Goal: Use online tool/utility: Utilize a website feature to perform a specific function

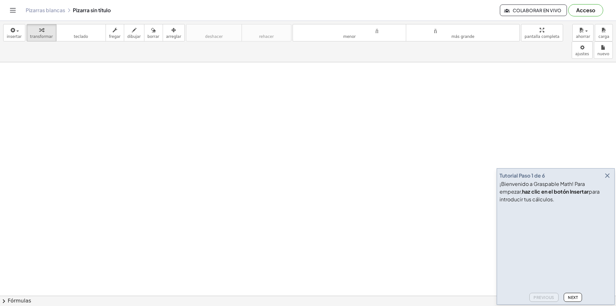
click at [585, 184] on font "¡Bienvenido a Graspable Math! Para empezar," at bounding box center [541, 187] width 85 height 14
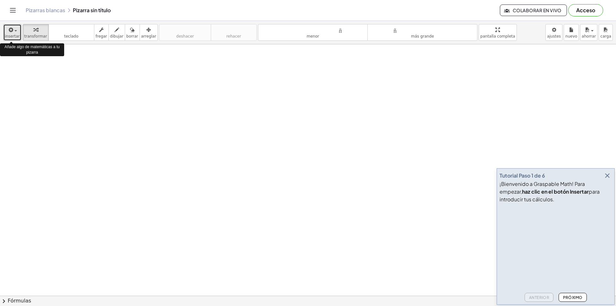
click at [13, 33] on div "button" at bounding box center [12, 30] width 15 height 8
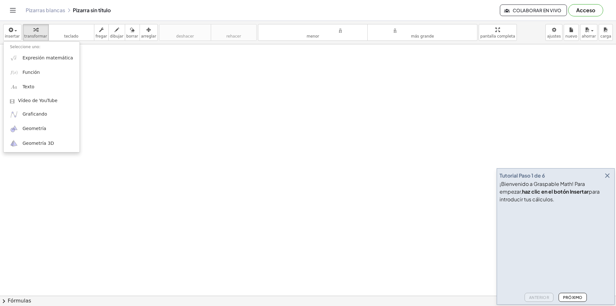
click at [605, 175] on icon "button" at bounding box center [607, 176] width 8 height 8
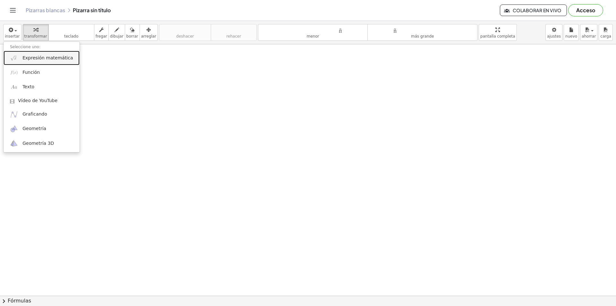
click at [55, 59] on font "Expresión matemática" at bounding box center [47, 57] width 50 height 5
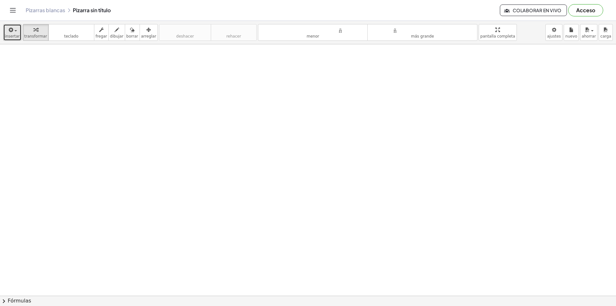
click at [14, 29] on div "button" at bounding box center [12, 30] width 15 height 8
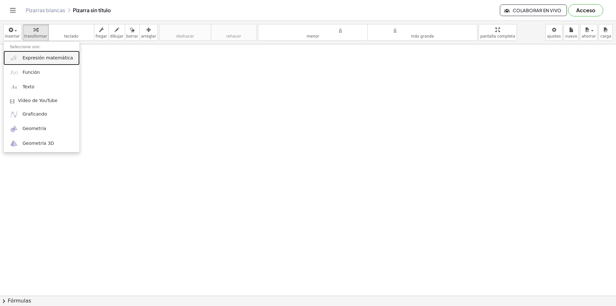
drag, startPoint x: 29, startPoint y: 60, endPoint x: 41, endPoint y: 67, distance: 14.4
click at [29, 59] on font "Expresión matemática" at bounding box center [47, 57] width 50 height 5
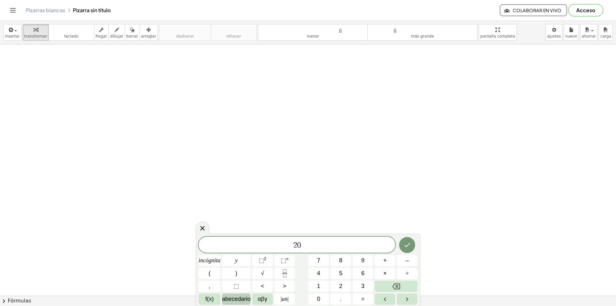
click at [232, 299] on font "abecedario" at bounding box center [236, 298] width 29 height 6
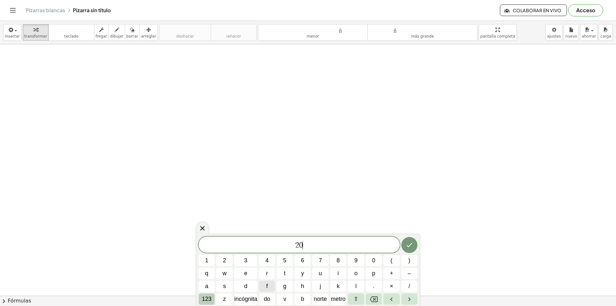
click at [209, 298] on font "123" at bounding box center [207, 298] width 10 height 6
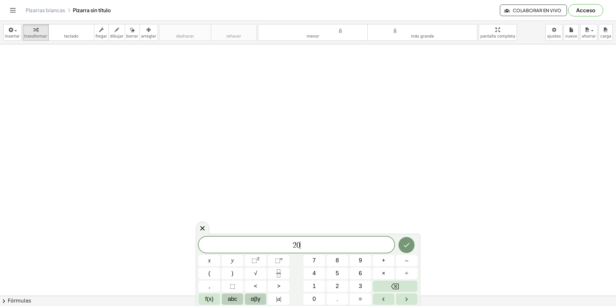
click at [261, 297] on button "αβγ" at bounding box center [255, 298] width 21 height 11
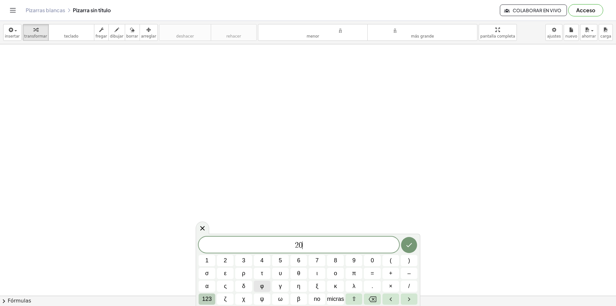
click at [203, 298] on font "123" at bounding box center [207, 298] width 10 height 6
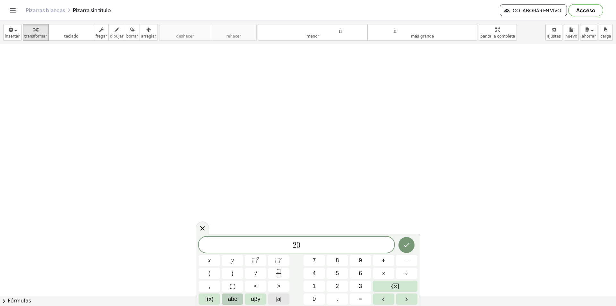
click at [282, 299] on button "| a |" at bounding box center [278, 298] width 21 height 11
click at [397, 285] on icon "Backspace" at bounding box center [395, 286] width 8 height 6
click at [274, 276] on button "Fraction" at bounding box center [278, 273] width 21 height 11
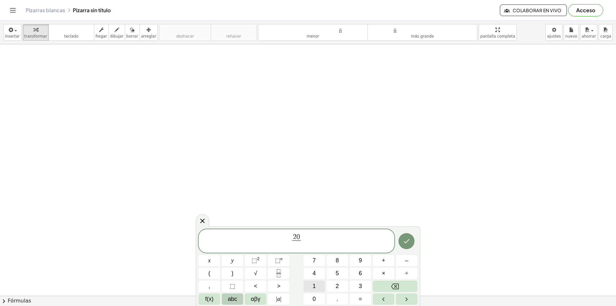
click at [311, 284] on button "1" at bounding box center [313, 285] width 21 height 11
click at [312, 297] on span "0" at bounding box center [313, 298] width 3 height 9
click at [305, 237] on span "2 0 1 0 0 ​ ​" at bounding box center [297, 241] width 196 height 17
click at [338, 298] on span "." at bounding box center [338, 298] width 2 height 9
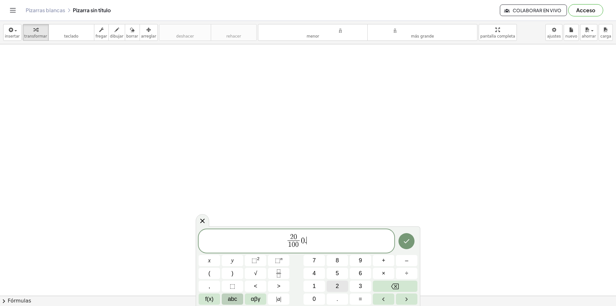
click at [340, 288] on button "2" at bounding box center [337, 285] width 21 height 11
click at [327, 297] on button "." at bounding box center [337, 298] width 21 height 11
click at [390, 283] on button "Backspace" at bounding box center [395, 285] width 45 height 11
click at [312, 298] on span "0" at bounding box center [313, 298] width 3 height 9
click at [404, 243] on icon "Hecho" at bounding box center [407, 241] width 8 height 8
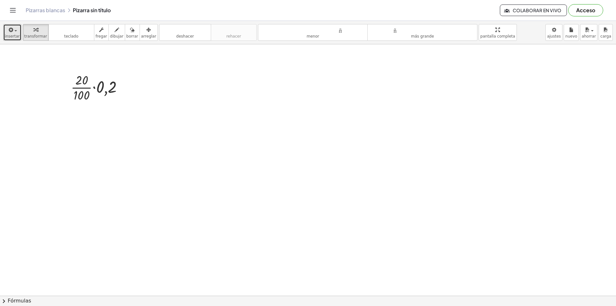
click at [14, 34] on font "insertar" at bounding box center [12, 36] width 15 height 4
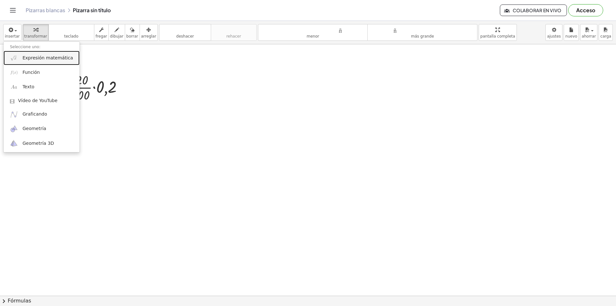
click at [43, 57] on font "Expresión matemática" at bounding box center [47, 57] width 50 height 5
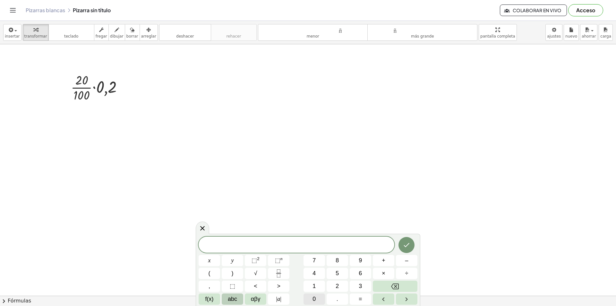
click at [312, 299] on button "0" at bounding box center [313, 298] width 21 height 11
click at [332, 299] on button "." at bounding box center [337, 298] width 21 height 11
click at [390, 288] on button "Backspace" at bounding box center [395, 285] width 45 height 11
click at [209, 290] on span "," at bounding box center [210, 286] width 2 height 9
click at [336, 288] on span "2" at bounding box center [337, 286] width 3 height 9
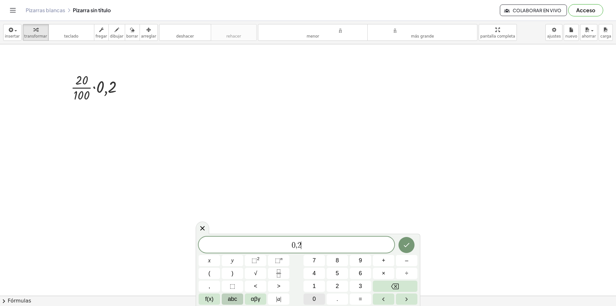
click at [319, 298] on button "0" at bounding box center [313, 298] width 21 height 11
click at [386, 274] on button "×" at bounding box center [383, 273] width 21 height 11
click at [330, 282] on button "2" at bounding box center [337, 285] width 21 height 11
click at [315, 276] on span "4" at bounding box center [313, 273] width 3 height 9
click at [316, 291] on button "1" at bounding box center [313, 285] width 21 height 11
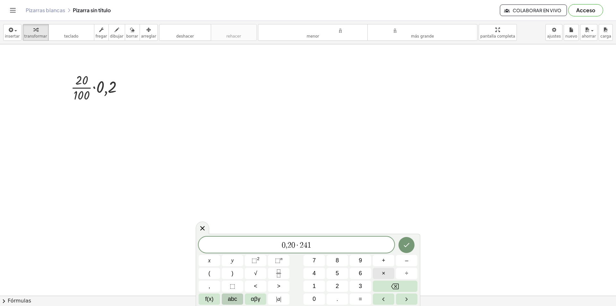
click at [386, 275] on button "×" at bounding box center [383, 273] width 21 height 11
click at [394, 284] on icon "Backspace" at bounding box center [395, 286] width 8 height 8
click at [312, 298] on button "0" at bounding box center [313, 298] width 21 height 11
click at [357, 295] on button "=" at bounding box center [360, 298] width 21 height 11
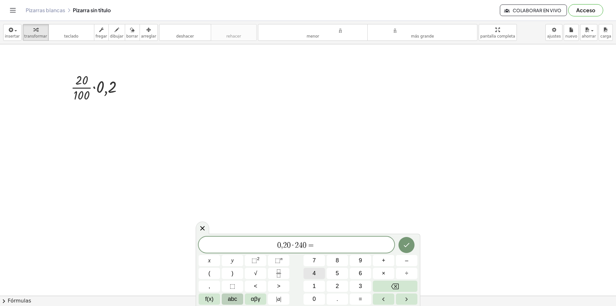
click at [315, 275] on span "4" at bounding box center [313, 273] width 3 height 9
click at [337, 265] on button "8" at bounding box center [337, 260] width 21 height 11
click at [405, 246] on icon "Hecho" at bounding box center [407, 245] width 6 height 4
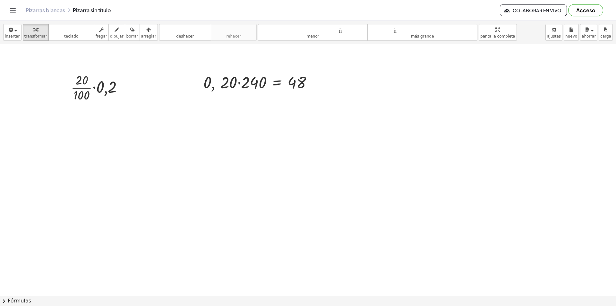
drag, startPoint x: 138, startPoint y: 35, endPoint x: 151, endPoint y: 42, distance: 14.6
click at [141, 35] on font "arreglar" at bounding box center [148, 36] width 15 height 4
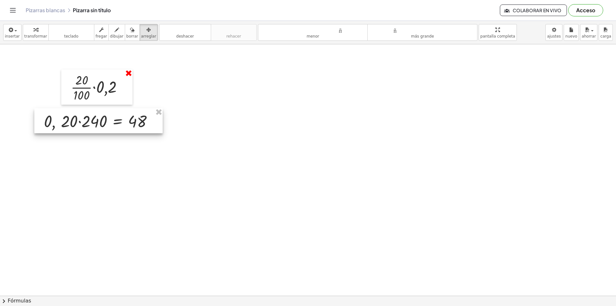
drag, startPoint x: 233, startPoint y: 74, endPoint x: 129, endPoint y: 68, distance: 104.1
click at [74, 113] on div at bounding box center [98, 120] width 128 height 25
click at [16, 32] on div "button" at bounding box center [12, 30] width 15 height 8
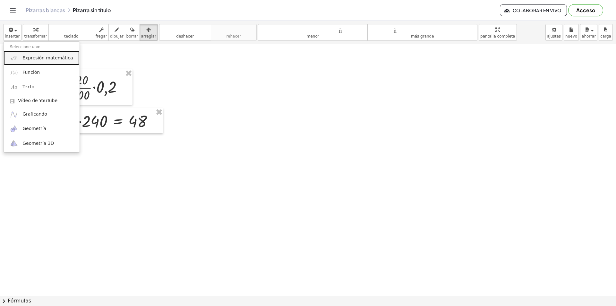
click at [38, 56] on font "Expresión matemática" at bounding box center [47, 57] width 50 height 5
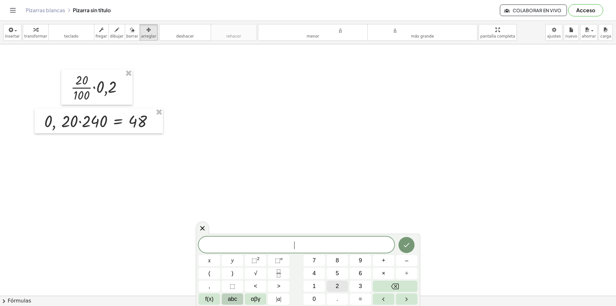
click at [336, 284] on span "2" at bounding box center [337, 286] width 3 height 9
click at [316, 282] on div "2 ​ x y ⬚ 2 ⬚ n 7 8 9 + – ( ) √ 4 5 6 × ÷ , ⬚ < > 1 2 3 f(x) abc αβγ | a | 0 . =" at bounding box center [308, 270] width 219 height 68
click at [316, 295] on span "0" at bounding box center [313, 298] width 3 height 9
click at [396, 288] on icon "Backspace" at bounding box center [395, 286] width 8 height 6
click at [316, 276] on button "4" at bounding box center [313, 273] width 21 height 11
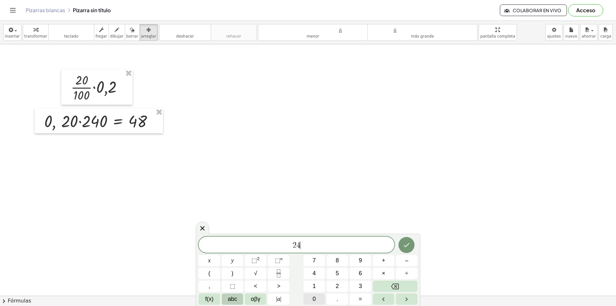
click at [315, 298] on span "0" at bounding box center [313, 298] width 3 height 9
click at [405, 263] on span "–" at bounding box center [406, 260] width 3 height 9
click at [318, 277] on button "4" at bounding box center [313, 273] width 21 height 11
click at [337, 263] on span "8" at bounding box center [337, 260] width 3 height 9
click at [355, 299] on button "=" at bounding box center [360, 298] width 21 height 11
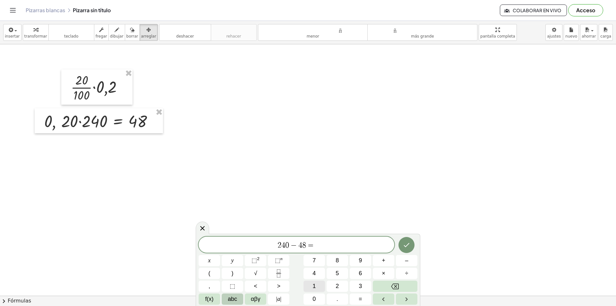
click at [316, 287] on button "1" at bounding box center [313, 285] width 21 height 11
click at [359, 266] on button "9" at bounding box center [360, 260] width 21 height 11
click at [335, 285] on button "2" at bounding box center [337, 285] width 21 height 11
click at [402, 249] on button "Hecho" at bounding box center [406, 245] width 16 height 16
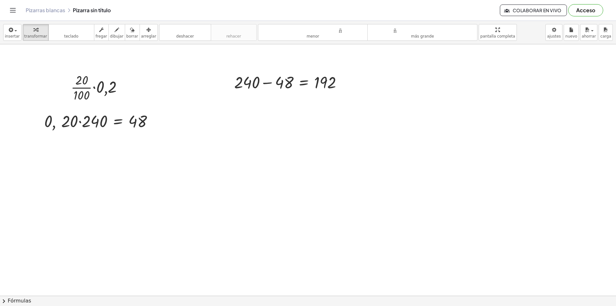
drag, startPoint x: 142, startPoint y: 35, endPoint x: 203, endPoint y: 52, distance: 63.4
click at [144, 35] on font "arreglar" at bounding box center [148, 36] width 15 height 4
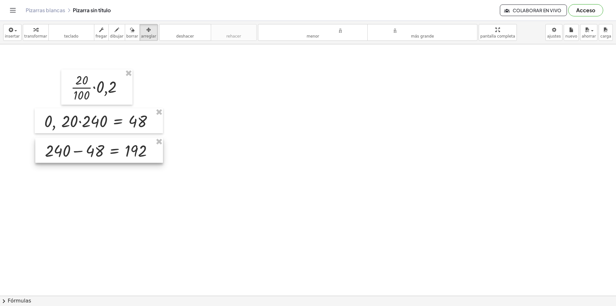
drag, startPoint x: 268, startPoint y: 76, endPoint x: 79, endPoint y: 144, distance: 201.2
click at [79, 144] on div at bounding box center [99, 150] width 128 height 25
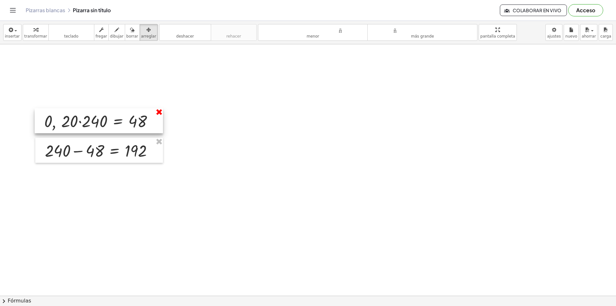
drag, startPoint x: 157, startPoint y: 113, endPoint x: 160, endPoint y: 119, distance: 6.6
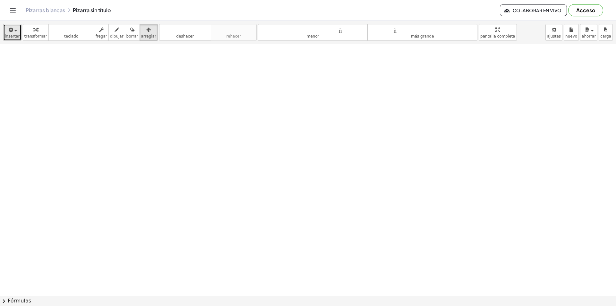
click at [10, 31] on icon "button" at bounding box center [11, 30] width 6 height 8
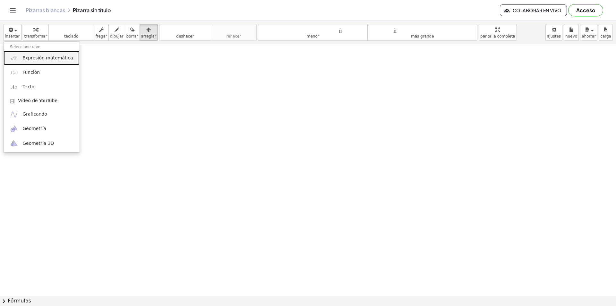
click at [41, 62] on link "Expresión matemática" at bounding box center [42, 58] width 76 height 14
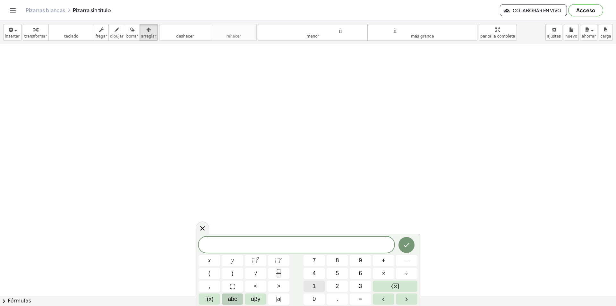
click at [314, 285] on span "1" at bounding box center [313, 286] width 3 height 9
click at [338, 272] on span "5" at bounding box center [337, 273] width 3 height 9
click at [278, 274] on icon "Fraction" at bounding box center [279, 273] width 8 height 8
click at [315, 286] on span "1" at bounding box center [313, 286] width 3 height 9
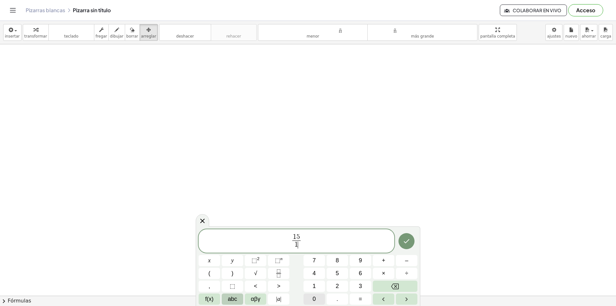
click at [314, 295] on span "0" at bounding box center [313, 298] width 3 height 9
click at [363, 297] on button "=" at bounding box center [360, 298] width 21 height 11
click at [397, 282] on icon "Backspace" at bounding box center [395, 286] width 8 height 8
click at [320, 238] on span "1 5 1 0 0 ​ ​" at bounding box center [297, 241] width 196 height 17
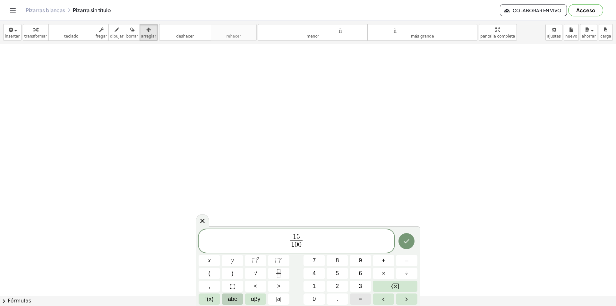
click at [358, 297] on button "=" at bounding box center [360, 298] width 21 height 11
click at [314, 298] on span "0" at bounding box center [313, 298] width 3 height 9
click at [333, 299] on button "." at bounding box center [337, 298] width 21 height 11
click at [322, 281] on button "1" at bounding box center [313, 285] width 21 height 11
click at [340, 273] on button "5" at bounding box center [337, 273] width 21 height 11
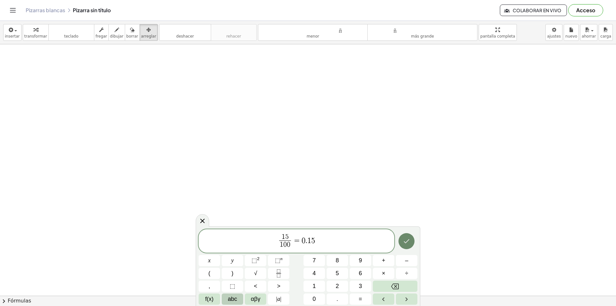
click at [406, 241] on icon "Hecho" at bounding box center [407, 241] width 8 height 8
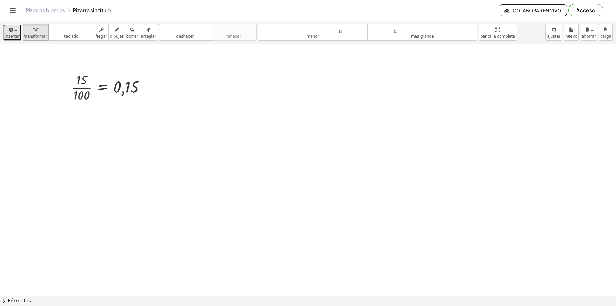
click at [11, 34] on font "insertar" at bounding box center [12, 36] width 15 height 4
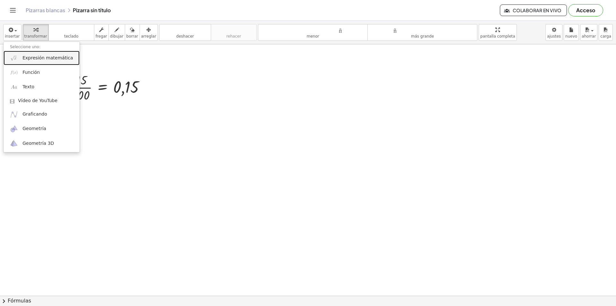
drag, startPoint x: 40, startPoint y: 59, endPoint x: 44, endPoint y: 61, distance: 5.2
click at [40, 59] on font "Expresión matemática" at bounding box center [47, 57] width 50 height 5
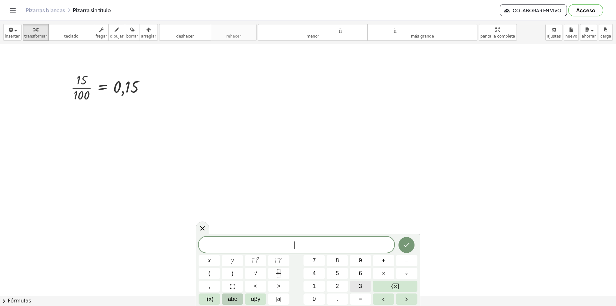
click at [357, 283] on button "3" at bounding box center [360, 285] width 21 height 11
click at [339, 274] on button "5" at bounding box center [337, 273] width 21 height 11
click at [318, 294] on button "0" at bounding box center [313, 298] width 21 height 11
click at [386, 275] on button "×" at bounding box center [383, 273] width 21 height 11
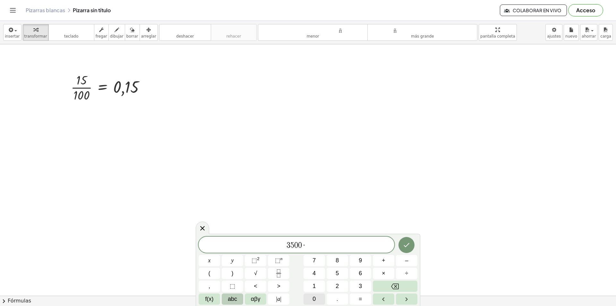
click at [315, 298] on span "0" at bounding box center [313, 298] width 3 height 9
click at [329, 297] on button "." at bounding box center [337, 298] width 21 height 11
click at [317, 285] on button "1" at bounding box center [313, 285] width 21 height 11
click at [337, 271] on span "5" at bounding box center [337, 273] width 3 height 9
click at [359, 297] on span "=" at bounding box center [361, 298] width 4 height 9
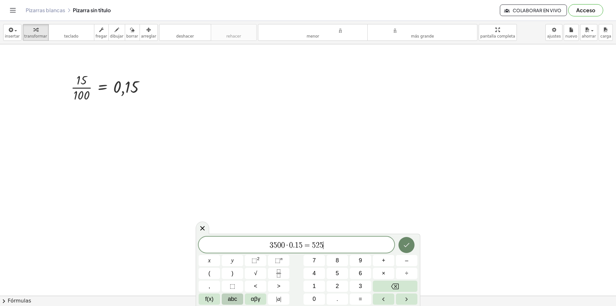
click at [405, 246] on icon "Hecho" at bounding box center [407, 245] width 8 height 8
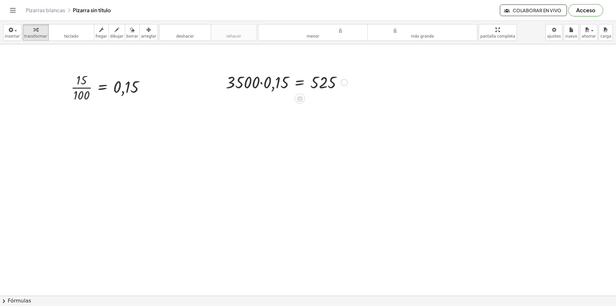
click at [261, 78] on div at bounding box center [287, 82] width 128 height 22
click at [19, 33] on button "insertar" at bounding box center [12, 32] width 18 height 17
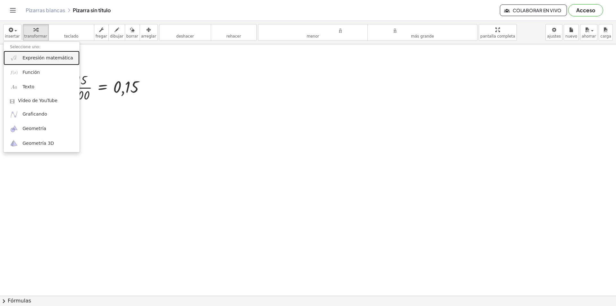
click at [43, 58] on font "Expresión matemática" at bounding box center [47, 57] width 50 height 5
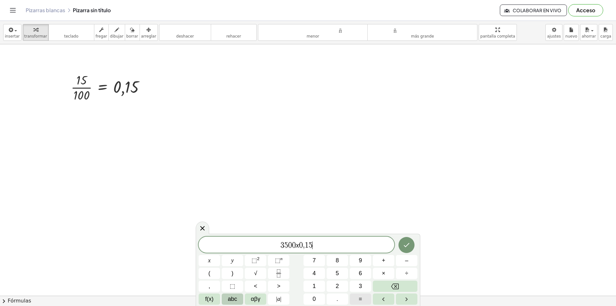
click at [361, 297] on span "=" at bounding box center [361, 298] width 4 height 9
click at [407, 247] on icon "Hecho" at bounding box center [407, 245] width 8 height 8
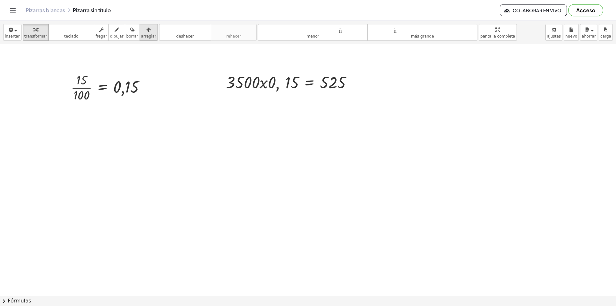
drag, startPoint x: 141, startPoint y: 33, endPoint x: 245, endPoint y: 67, distance: 109.7
click at [141, 34] on button "arreglar" at bounding box center [149, 32] width 18 height 17
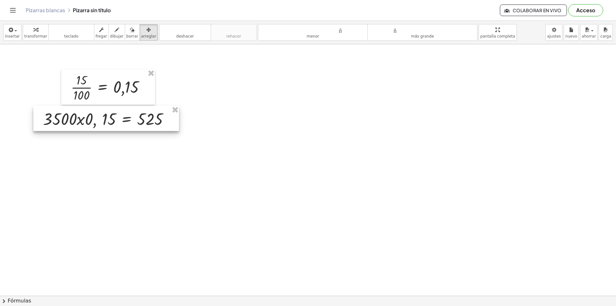
drag, startPoint x: 265, startPoint y: 73, endPoint x: 82, endPoint y: 111, distance: 186.0
click at [82, 110] on div at bounding box center [106, 118] width 146 height 25
click at [9, 33] on icon "button" at bounding box center [11, 30] width 6 height 8
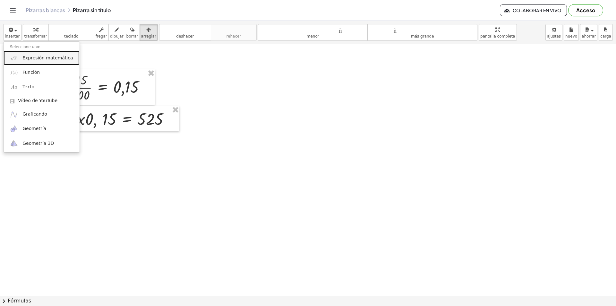
click at [30, 57] on font "Expresión matemática" at bounding box center [47, 57] width 50 height 5
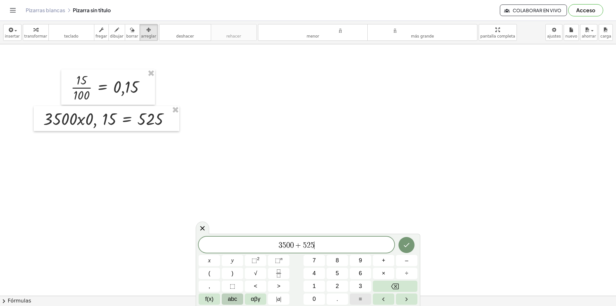
click at [357, 302] on button "=" at bounding box center [360, 298] width 21 height 11
click at [400, 243] on button "Hecho" at bounding box center [406, 245] width 16 height 16
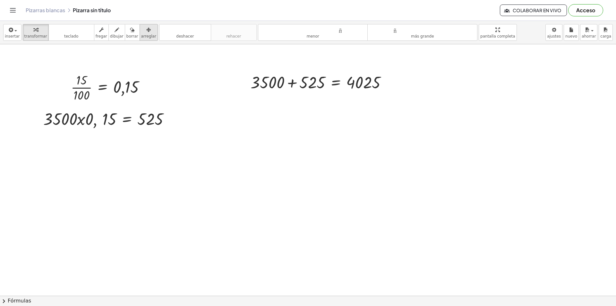
click at [145, 36] on font "arreglar" at bounding box center [148, 36] width 15 height 4
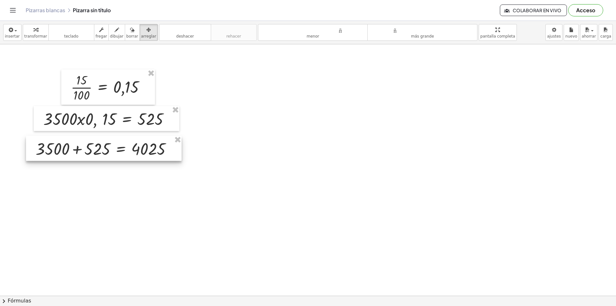
drag, startPoint x: 278, startPoint y: 71, endPoint x: 63, endPoint y: 137, distance: 224.7
click at [63, 137] on div at bounding box center [104, 148] width 156 height 25
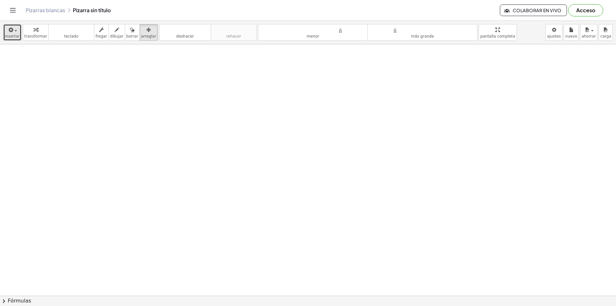
click at [19, 32] on button "insertar" at bounding box center [12, 32] width 18 height 17
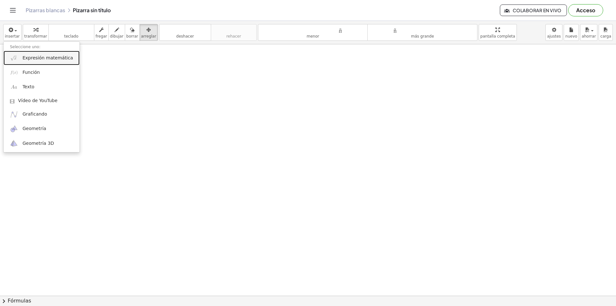
click at [31, 60] on font "Expresión matemática" at bounding box center [47, 57] width 50 height 5
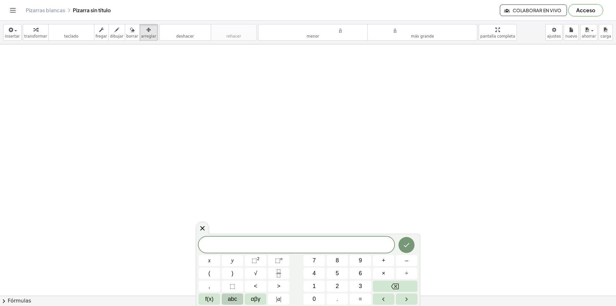
click at [200, 229] on icon at bounding box center [203, 228] width 8 height 8
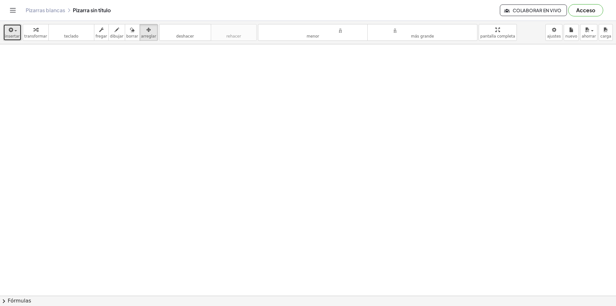
click at [16, 33] on button "insertar" at bounding box center [12, 32] width 18 height 17
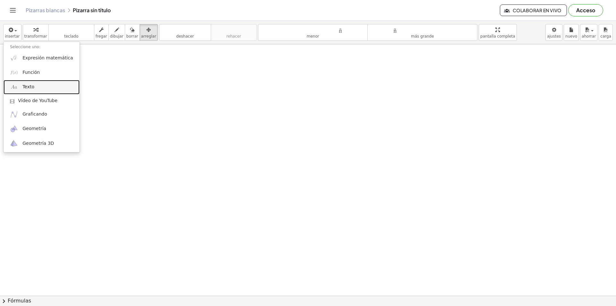
drag, startPoint x: 37, startPoint y: 88, endPoint x: 62, endPoint y: 96, distance: 26.4
click at [37, 88] on link "Texto" at bounding box center [42, 87] width 76 height 14
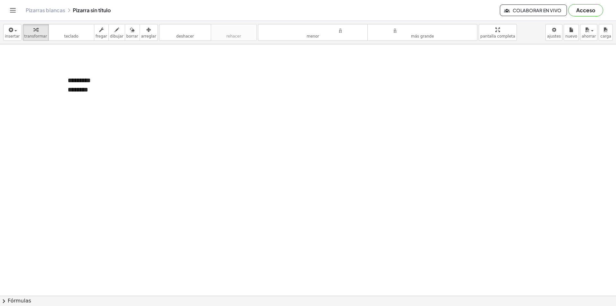
click at [141, 35] on font "arreglar" at bounding box center [148, 36] width 15 height 4
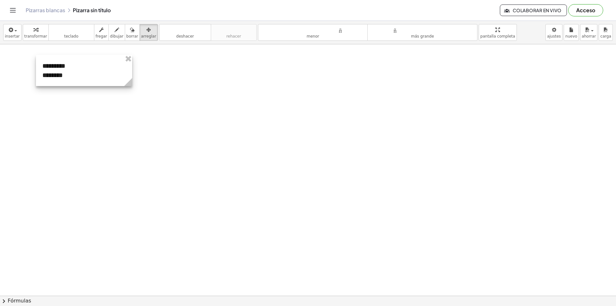
drag, startPoint x: 110, startPoint y: 74, endPoint x: 84, endPoint y: 59, distance: 29.9
click at [84, 59] on div at bounding box center [84, 70] width 96 height 31
drag, startPoint x: 129, startPoint y: 85, endPoint x: 123, endPoint y: 78, distance: 8.7
click at [81, 73] on div "- + ********* ********" at bounding box center [59, 70] width 48 height 31
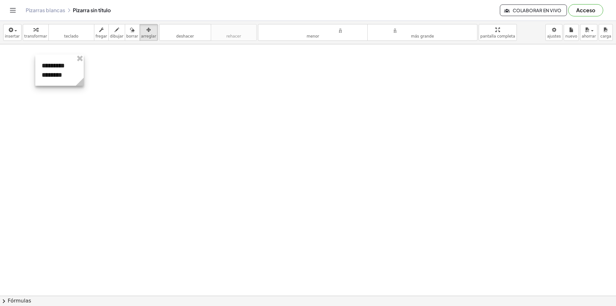
click at [76, 69] on div at bounding box center [59, 70] width 48 height 31
click at [17, 35] on font "insertar" at bounding box center [12, 36] width 15 height 4
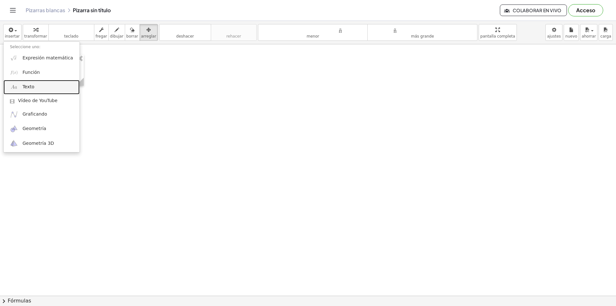
click at [32, 89] on font "Texto" at bounding box center [28, 86] width 12 height 5
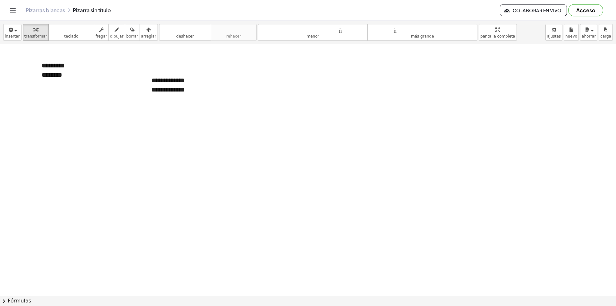
click at [143, 40] on button "arreglar" at bounding box center [149, 32] width 18 height 17
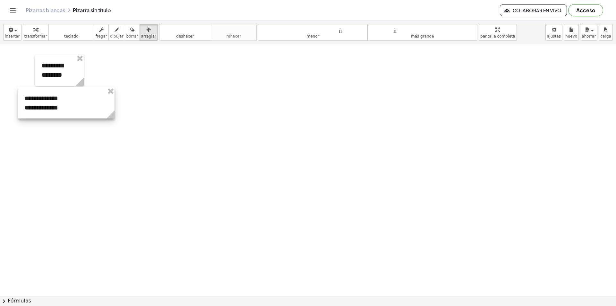
drag, startPoint x: 199, startPoint y: 73, endPoint x: 74, endPoint y: 92, distance: 125.6
click at [72, 91] on div at bounding box center [66, 102] width 96 height 31
click at [18, 32] on button "insertar" at bounding box center [12, 32] width 18 height 17
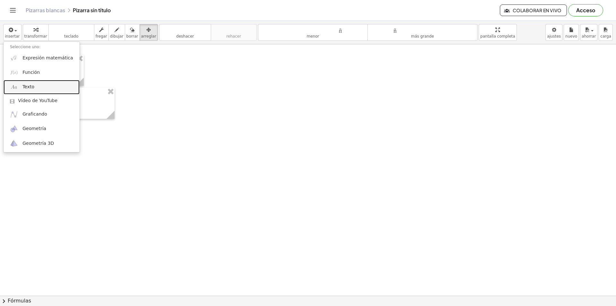
click at [35, 90] on link "Texto" at bounding box center [42, 87] width 76 height 14
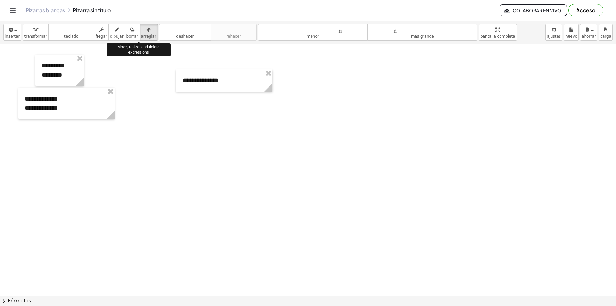
drag, startPoint x: 140, startPoint y: 30, endPoint x: 203, endPoint y: 62, distance: 70.9
click at [146, 30] on icon "button" at bounding box center [148, 30] width 4 height 8
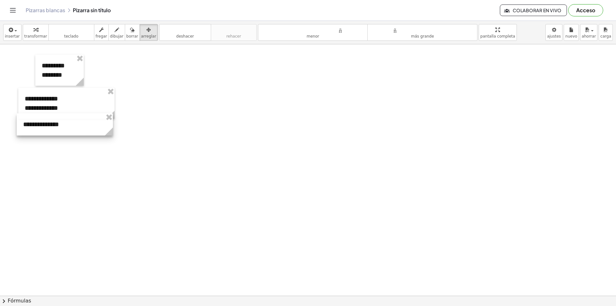
drag, startPoint x: 217, startPoint y: 75, endPoint x: 149, endPoint y: 137, distance: 91.8
click at [58, 120] on div at bounding box center [65, 124] width 96 height 22
click at [17, 34] on font "insertar" at bounding box center [12, 36] width 15 height 4
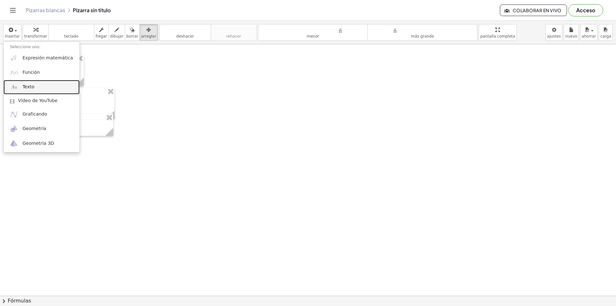
click at [36, 87] on link "Texto" at bounding box center [42, 87] width 76 height 14
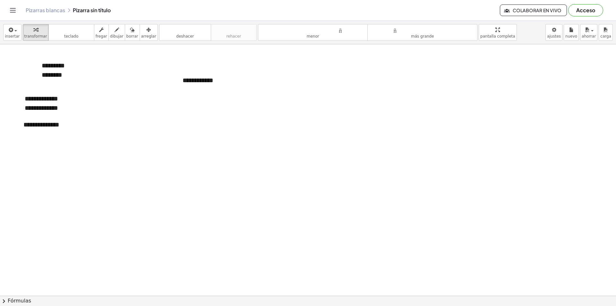
drag, startPoint x: 198, startPoint y: 175, endPoint x: 192, endPoint y: 143, distance: 32.0
click at [146, 29] on icon "button" at bounding box center [148, 30] width 4 height 8
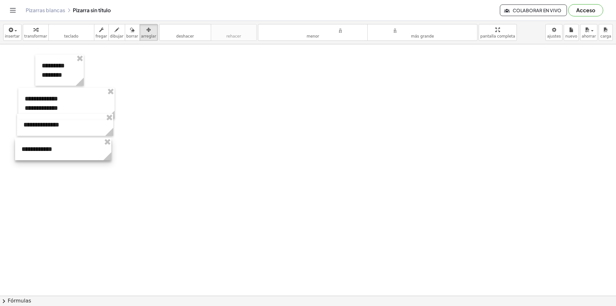
drag, startPoint x: 234, startPoint y: 71, endPoint x: 73, endPoint y: 139, distance: 175.1
click at [73, 139] on div at bounding box center [63, 149] width 96 height 22
